Goal: Communication & Community: Answer question/provide support

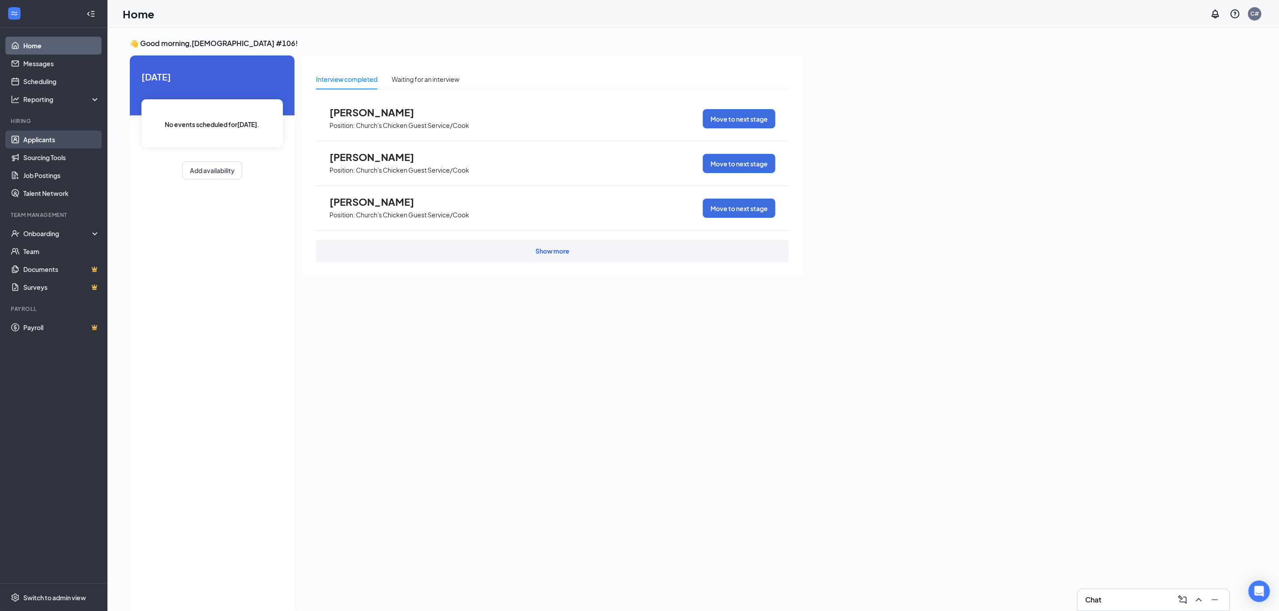
click at [35, 135] on link "Applicants" at bounding box center [61, 140] width 77 height 18
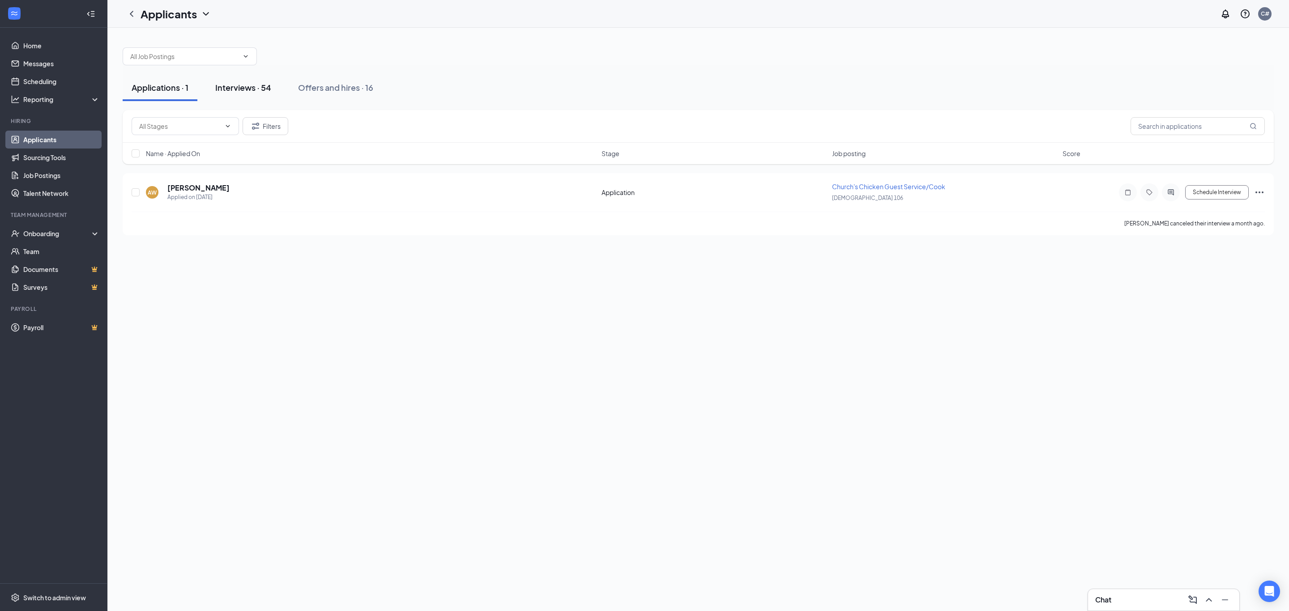
click at [263, 80] on button "Interviews · 54" at bounding box center [243, 87] width 74 height 27
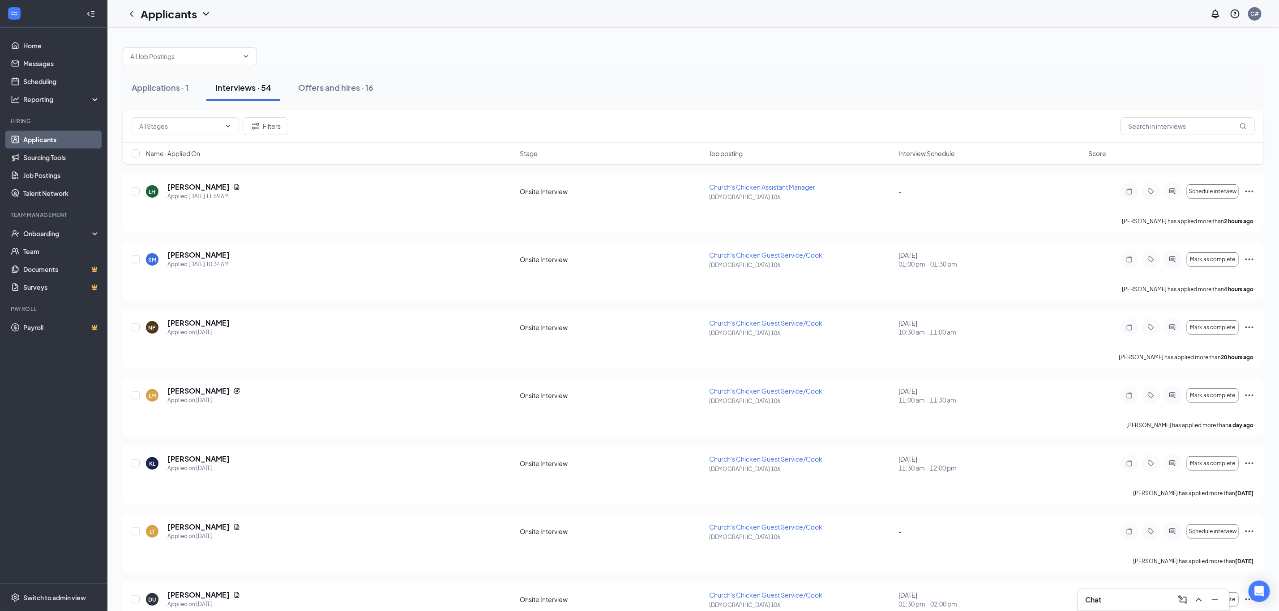
click at [1106, 606] on div "Chat" at bounding box center [1153, 600] width 137 height 14
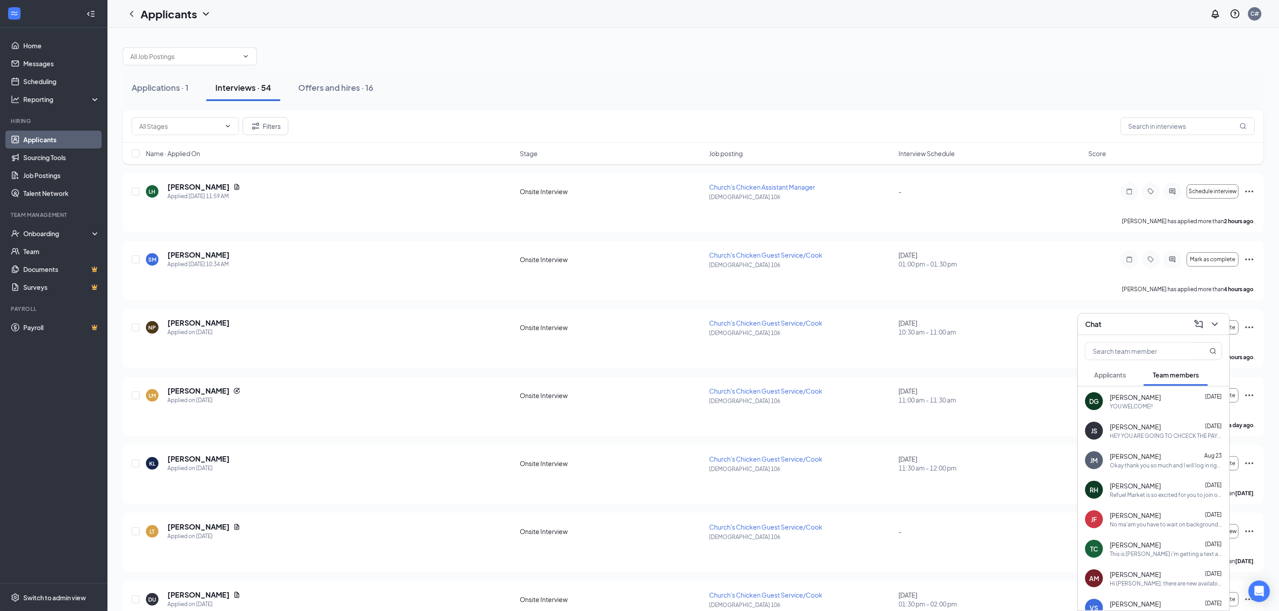
click at [1141, 395] on span "[PERSON_NAME]" at bounding box center [1135, 397] width 51 height 9
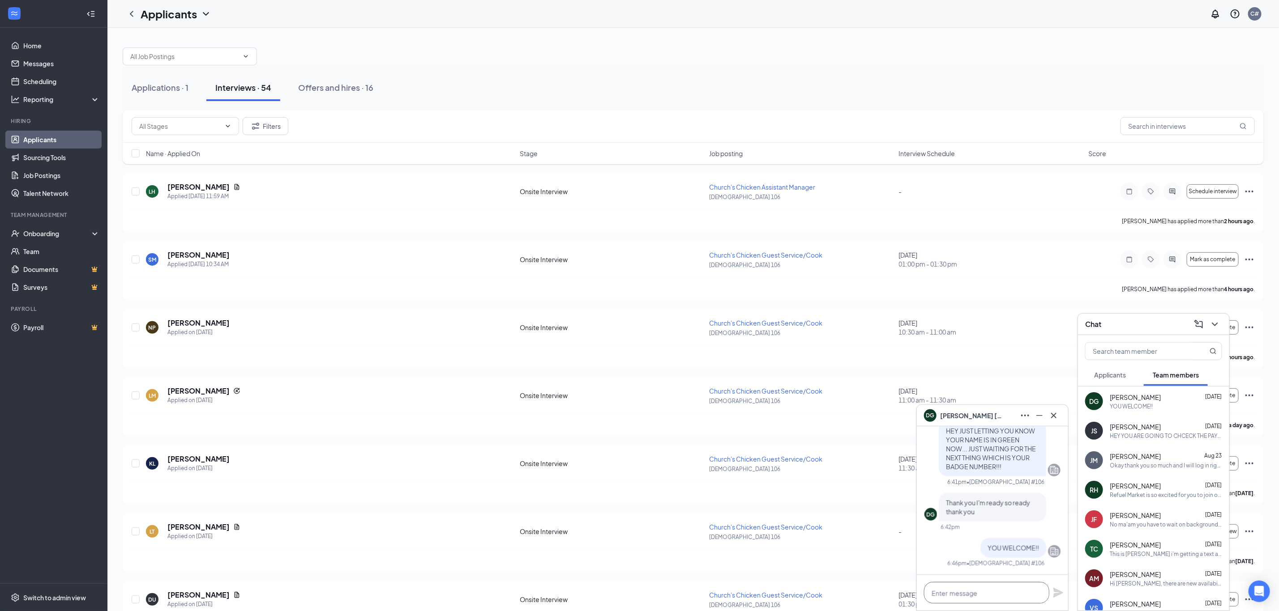
click at [930, 594] on textarea at bounding box center [986, 592] width 125 height 21
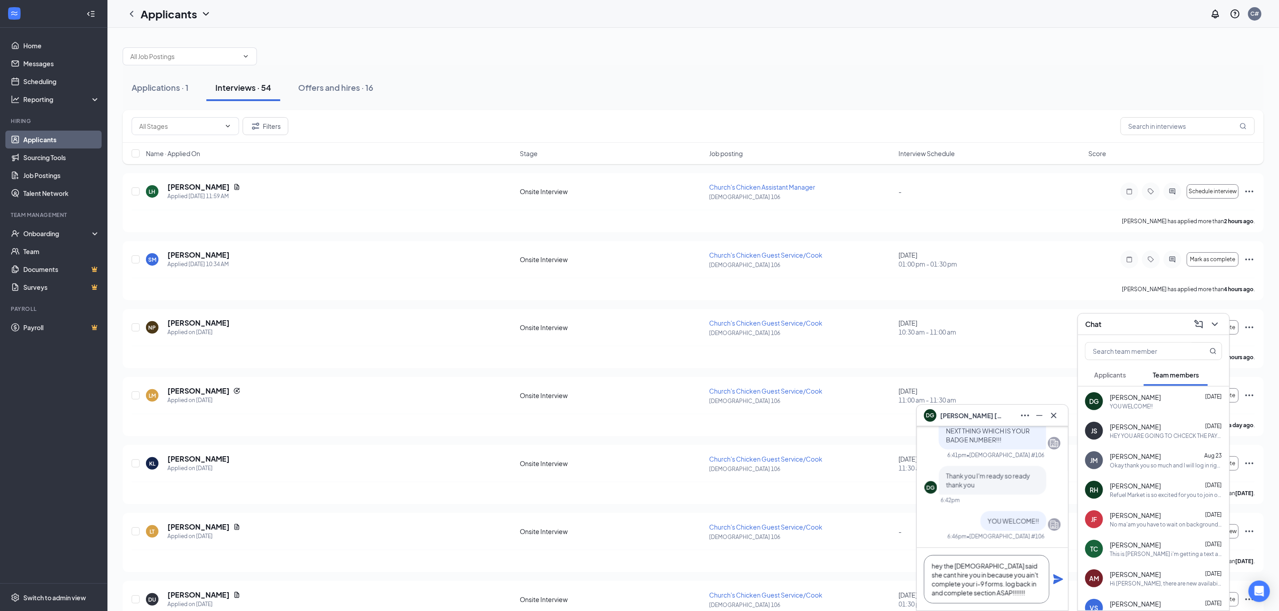
click at [955, 593] on textarea "hey the [DEMOGRAPHIC_DATA] said she cant hire you in because you ain't complete…" at bounding box center [986, 579] width 125 height 48
type textarea "hey the [DEMOGRAPHIC_DATA] said she cant hire you in because you ain't complete…"
click at [1058, 578] on icon "Plane" at bounding box center [1058, 580] width 10 height 10
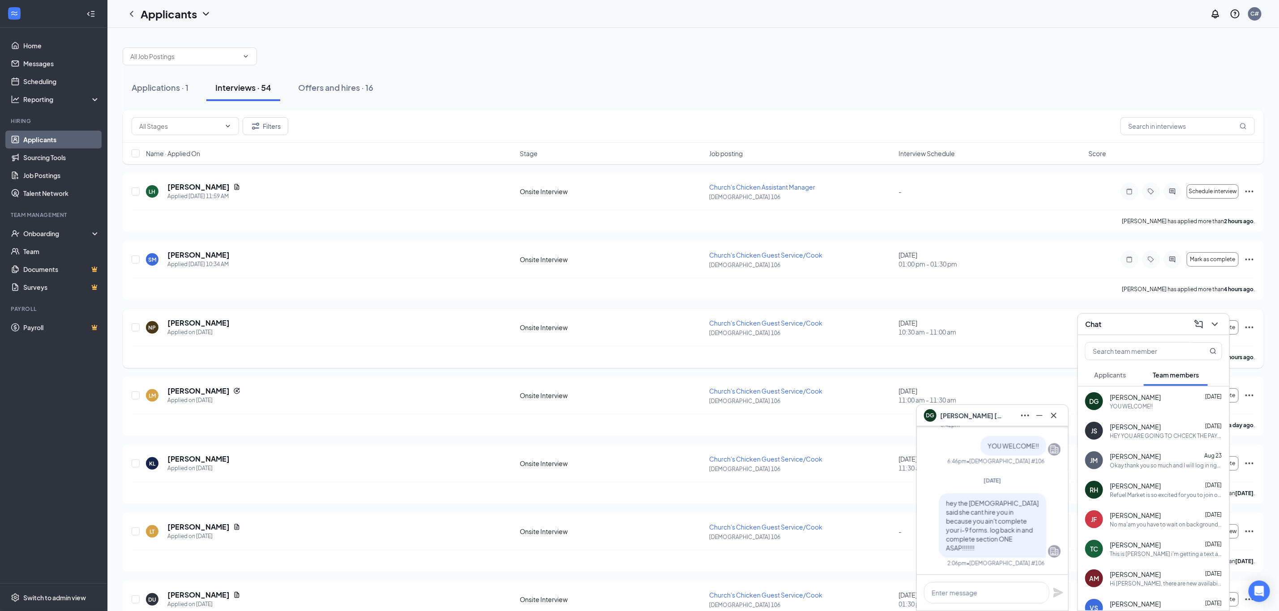
scroll to position [0, 0]
click at [1054, 410] on icon "Cross" at bounding box center [1053, 415] width 11 height 11
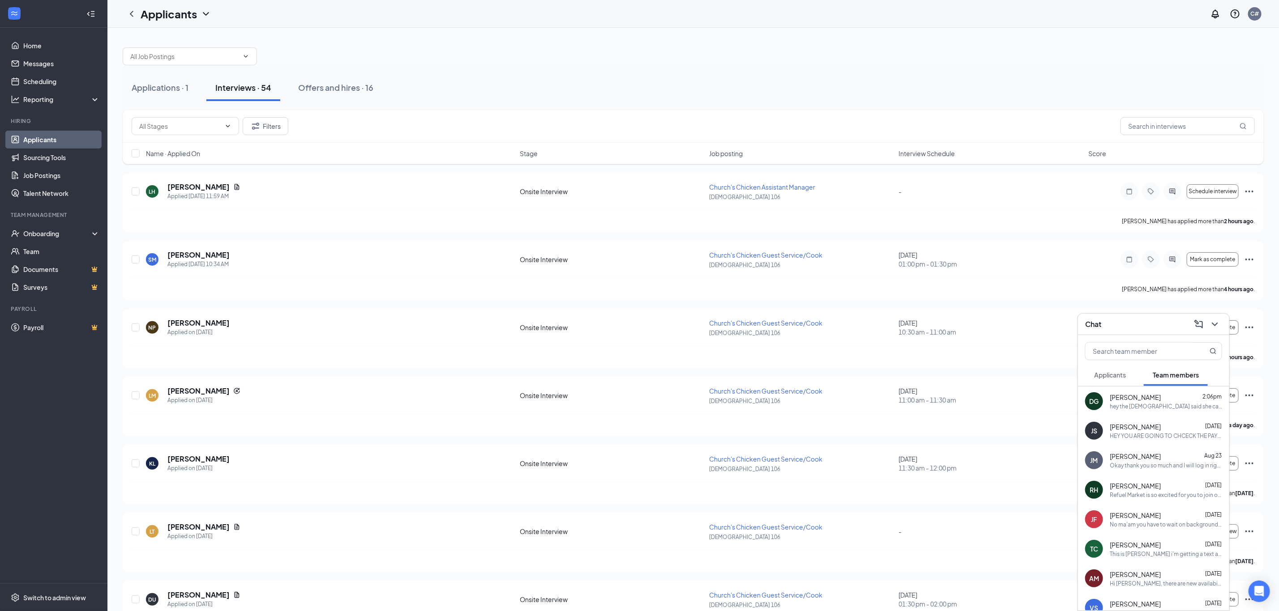
click at [1150, 397] on span "[PERSON_NAME]" at bounding box center [1135, 397] width 51 height 9
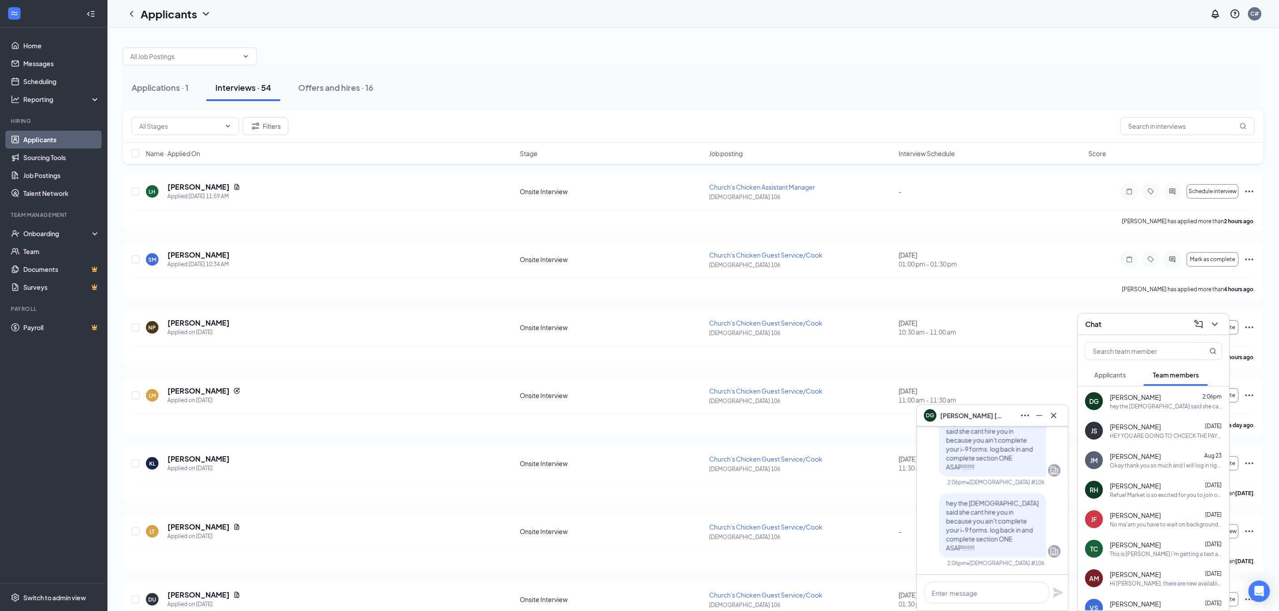
click at [1007, 410] on div "DG [PERSON_NAME]" at bounding box center [992, 416] width 137 height 14
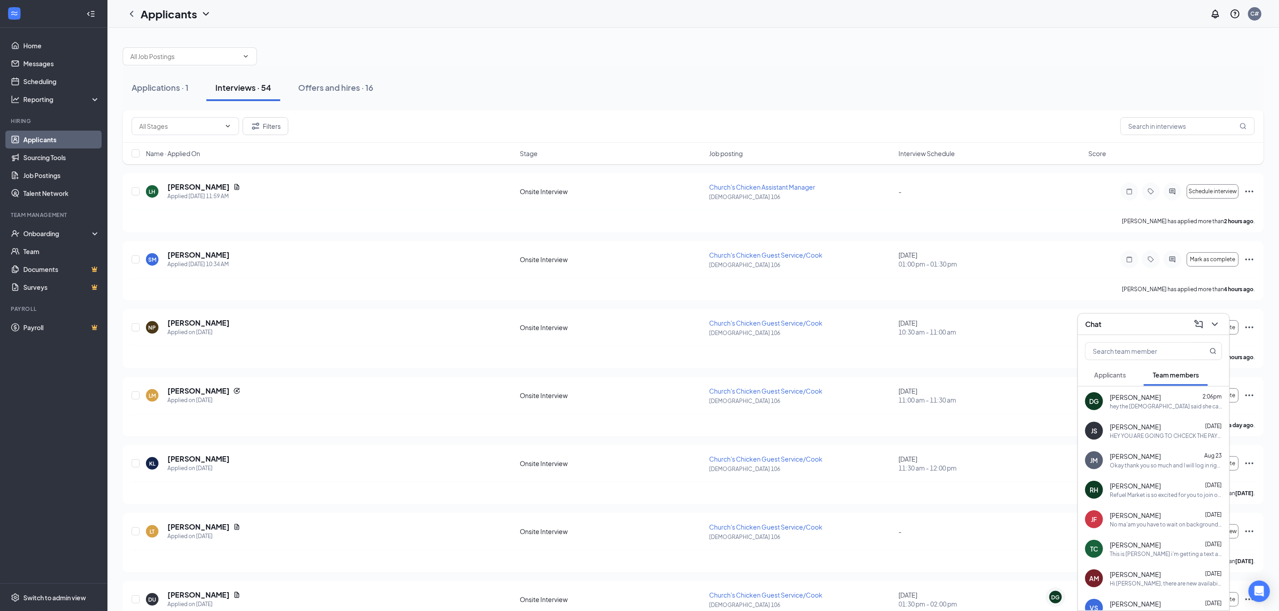
click at [1151, 321] on div "Chat" at bounding box center [1153, 324] width 137 height 14
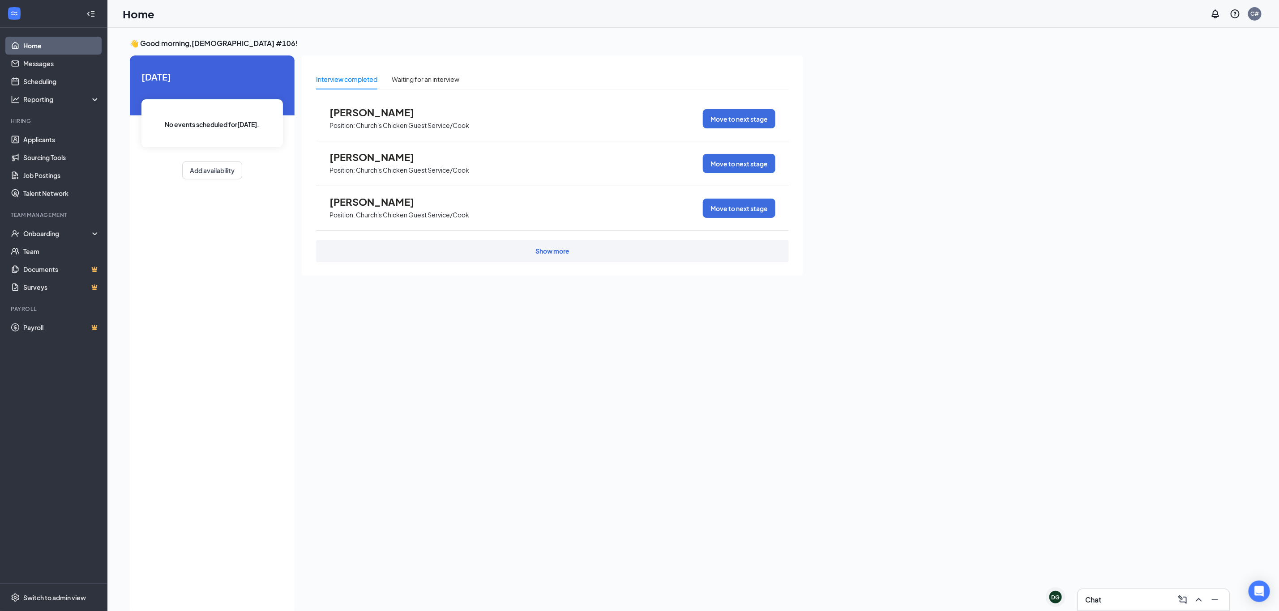
click at [1067, 602] on div "DG [PERSON_NAME]" at bounding box center [1054, 599] width 27 height 22
click at [1067, 602] on span "Dominique Gardner" at bounding box center [1096, 599] width 63 height 10
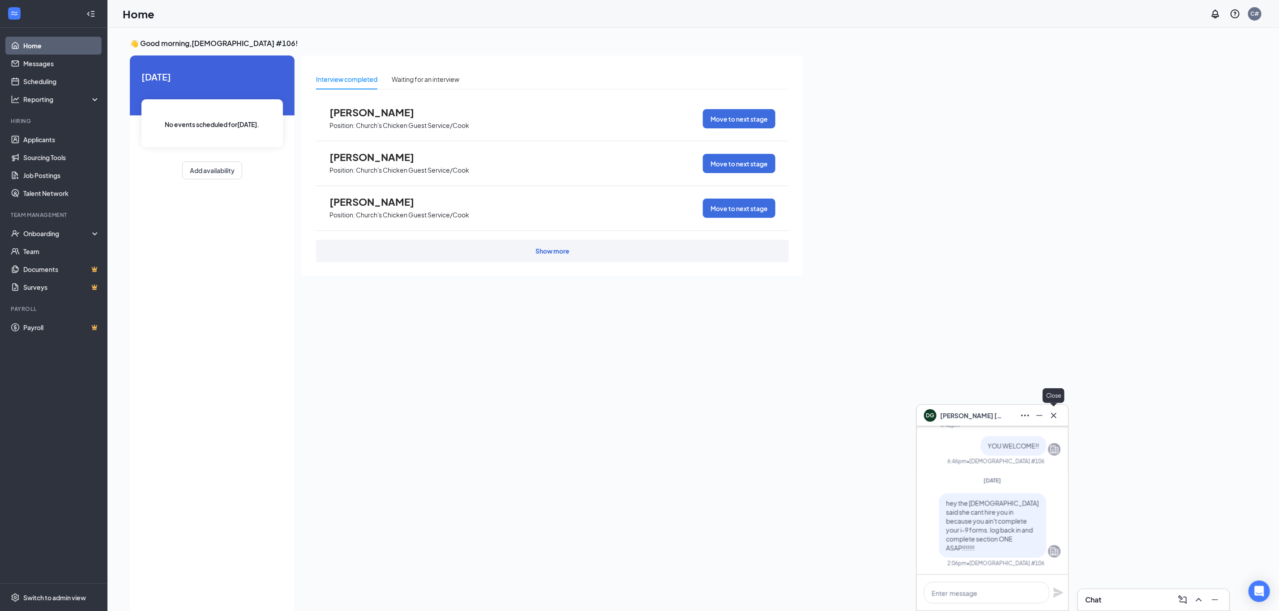
click at [1054, 418] on icon "Cross" at bounding box center [1053, 415] width 11 height 11
click at [60, 131] on ul "Applicants Sourcing Tools Job Postings Talent Network" at bounding box center [53, 167] width 107 height 72
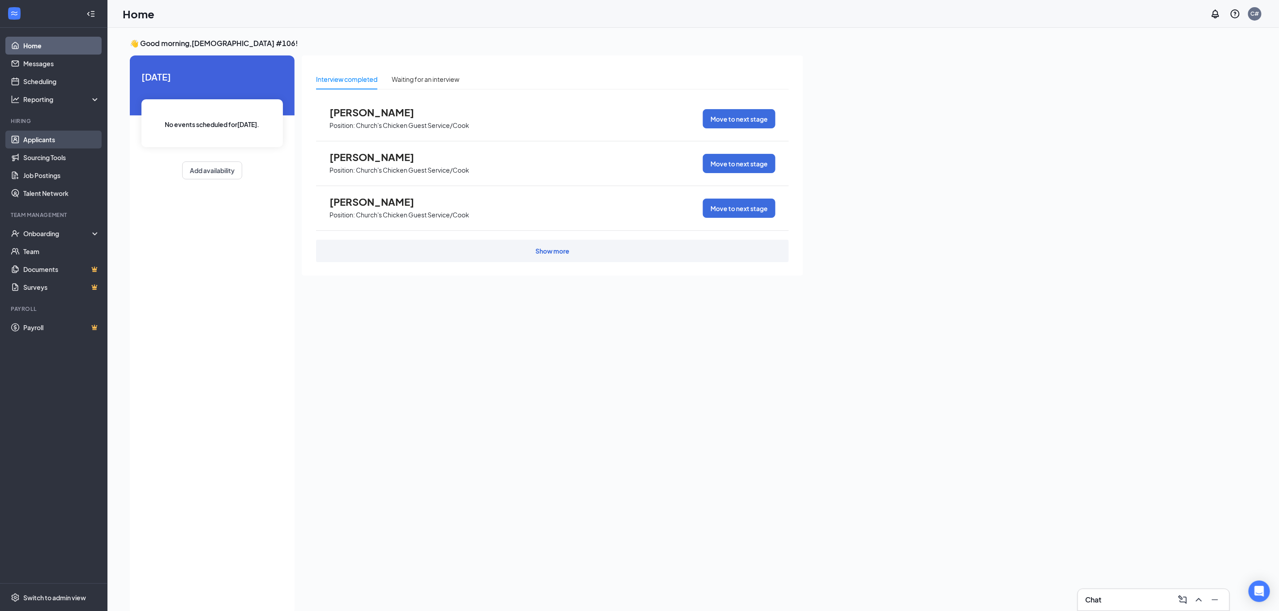
click at [63, 138] on link "Applicants" at bounding box center [61, 140] width 77 height 18
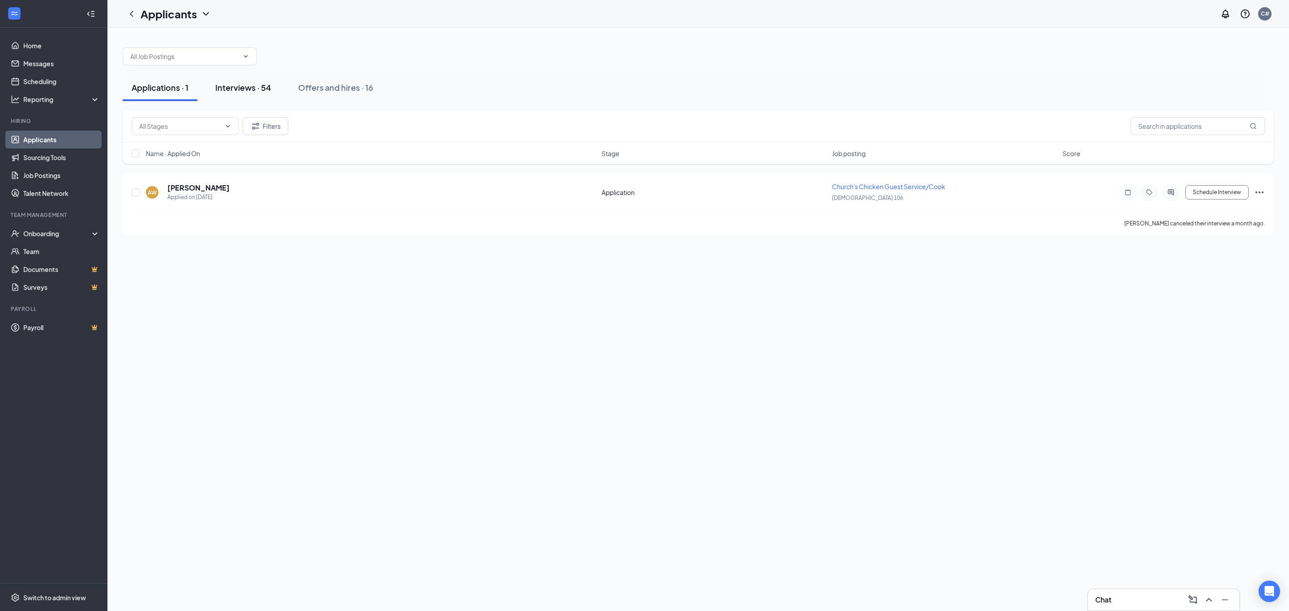
click at [250, 87] on div "Interviews · 54" at bounding box center [243, 87] width 56 height 11
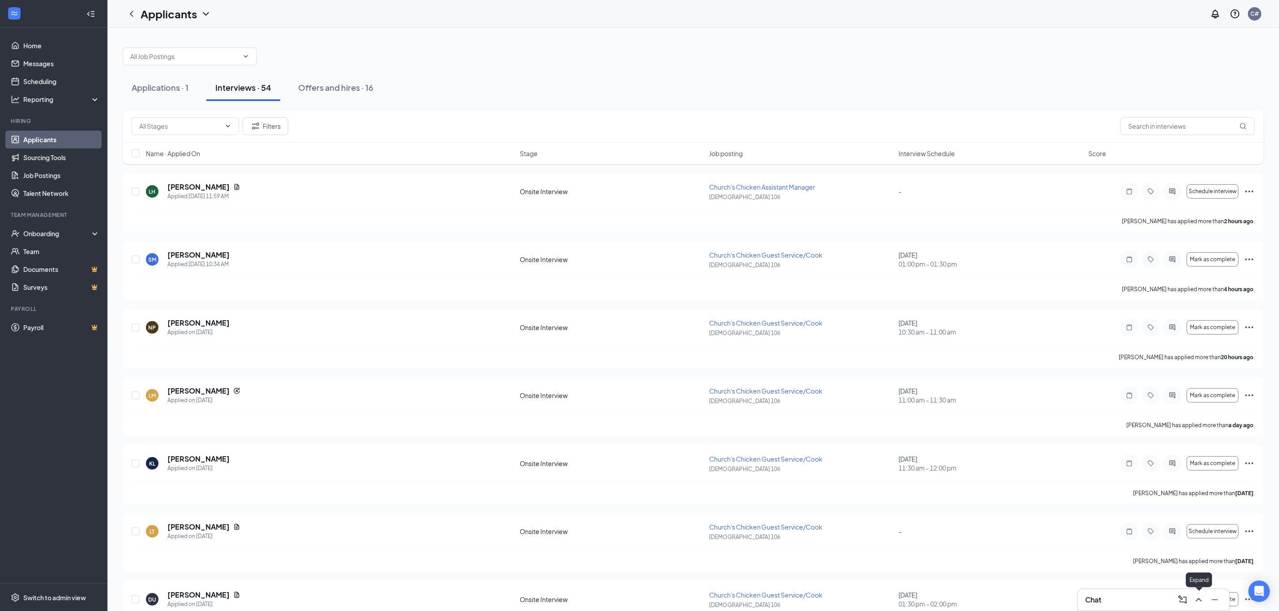
click at [1196, 599] on icon "ChevronUp" at bounding box center [1198, 600] width 11 height 11
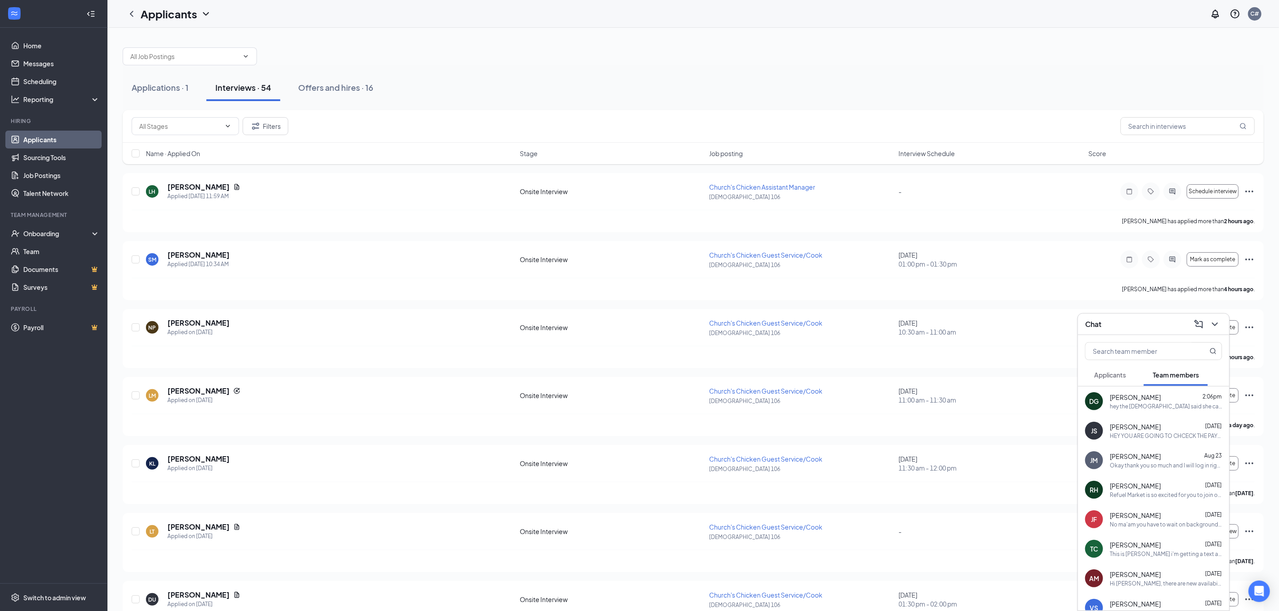
click at [1158, 332] on div "Chat" at bounding box center [1153, 324] width 151 height 21
